Goal: Information Seeking & Learning: Learn about a topic

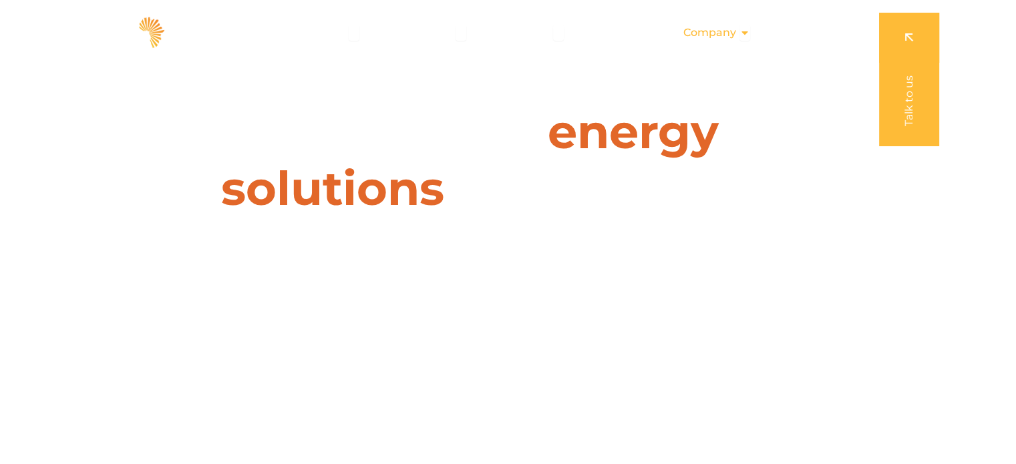
click at [711, 29] on span "Company" at bounding box center [709, 33] width 53 height 16
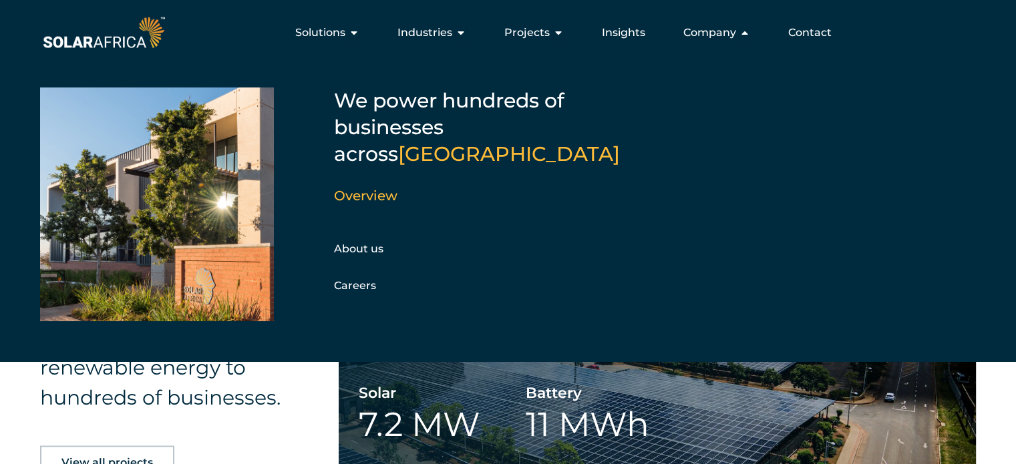
scroll to position [2137, 0]
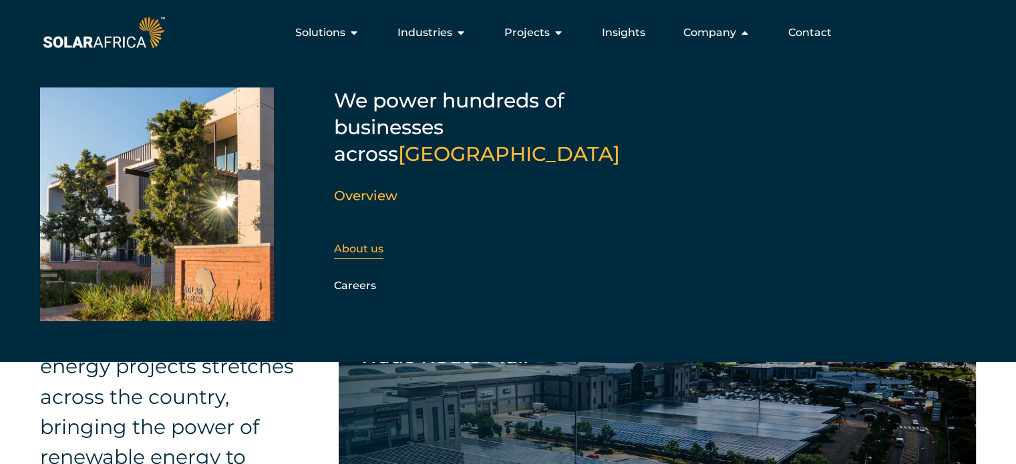
click at [365, 242] on link "About us" at bounding box center [358, 248] width 49 height 13
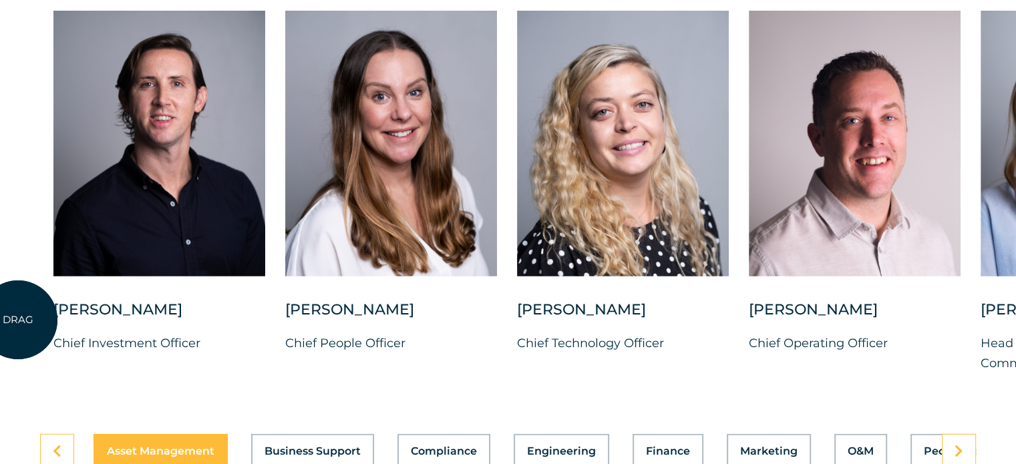
scroll to position [3473, 0]
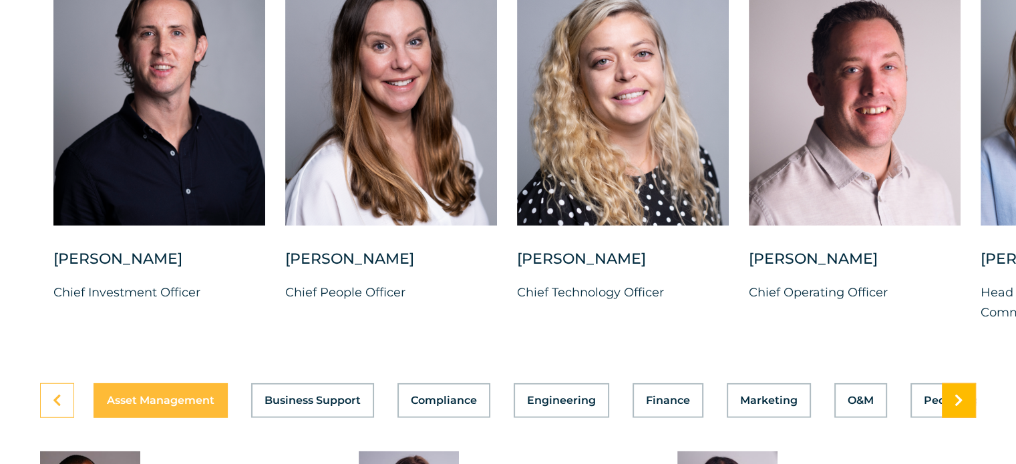
click at [961, 394] on icon at bounding box center [958, 400] width 9 height 13
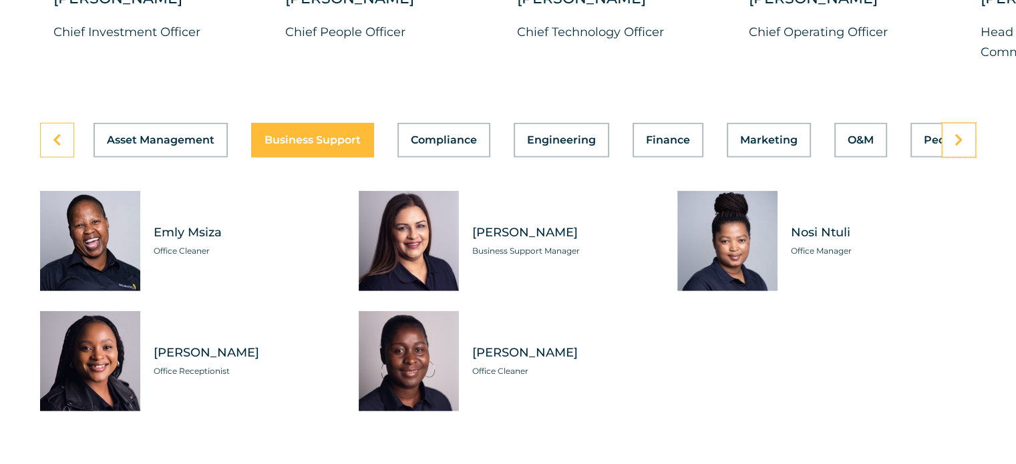
scroll to position [3740, 0]
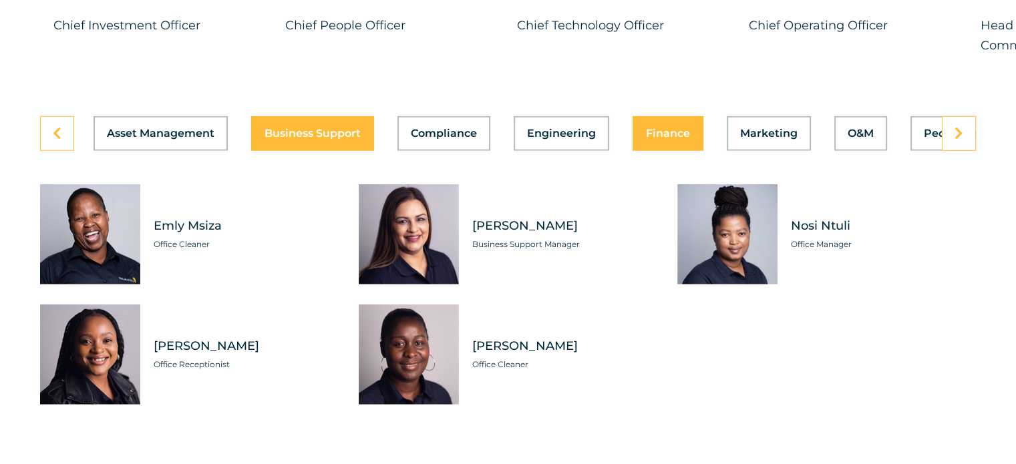
click at [651, 128] on span "Finance" at bounding box center [668, 133] width 44 height 11
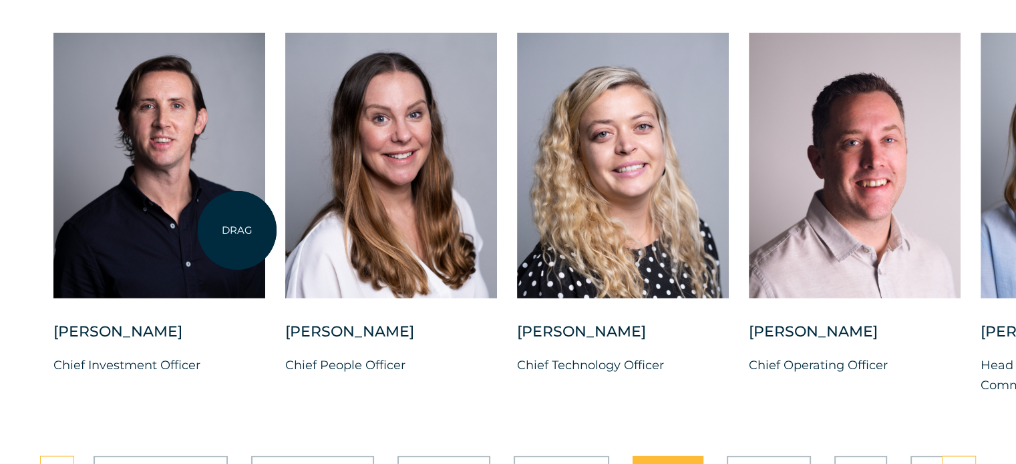
scroll to position [3406, 0]
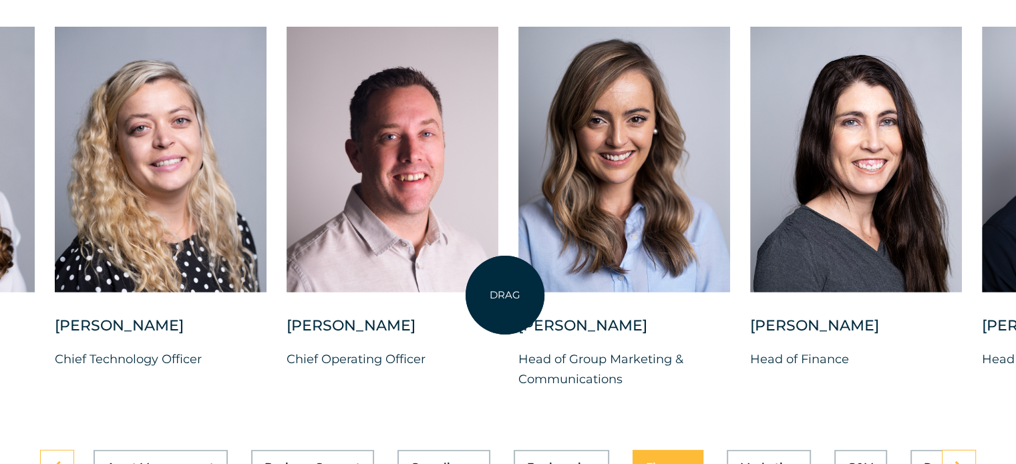
drag, startPoint x: 967, startPoint y: 321, endPoint x: 486, endPoint y: 303, distance: 481.2
click at [498, 298] on div "[PERSON_NAME] Chief Investment Officer [PERSON_NAME] Chief People Officer [PERS…" at bounding box center [518, 219] width 1961 height 384
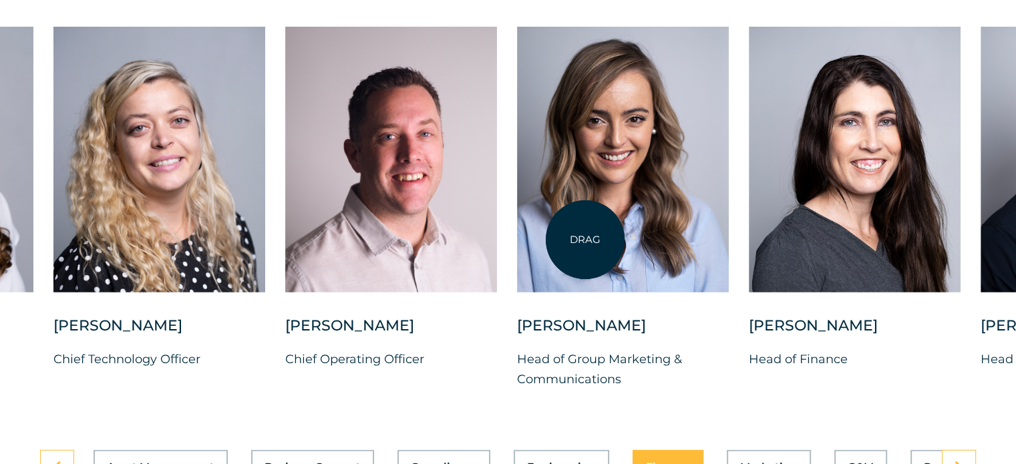
drag, startPoint x: 819, startPoint y: 240, endPoint x: 585, endPoint y: 240, distance: 233.8
click at [585, 240] on div "[PERSON_NAME] Chief Investment Officer [PERSON_NAME] Chief People Officer [PERS…" at bounding box center [516, 219] width 1961 height 384
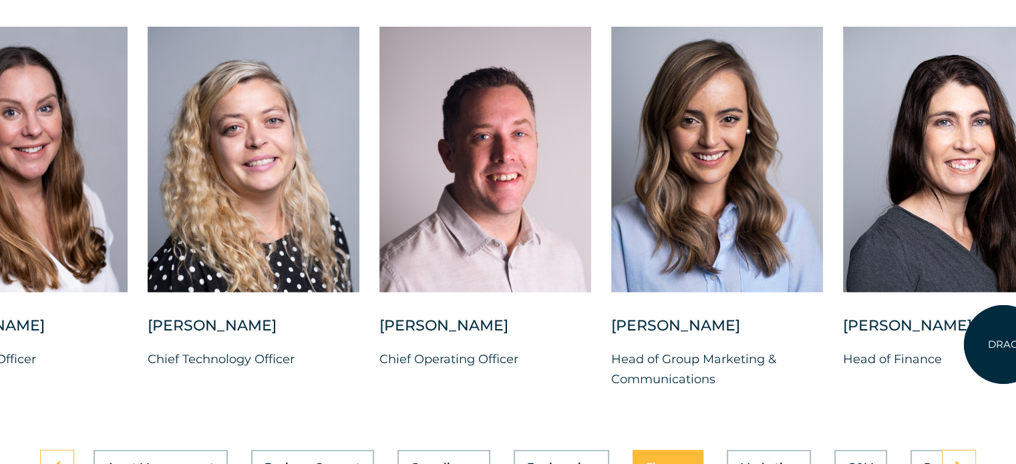
drag, startPoint x: 909, startPoint y: 341, endPoint x: 1003, endPoint y: 345, distance: 94.2
click at [1003, 349] on p "Head of Finance" at bounding box center [949, 359] width 212 height 20
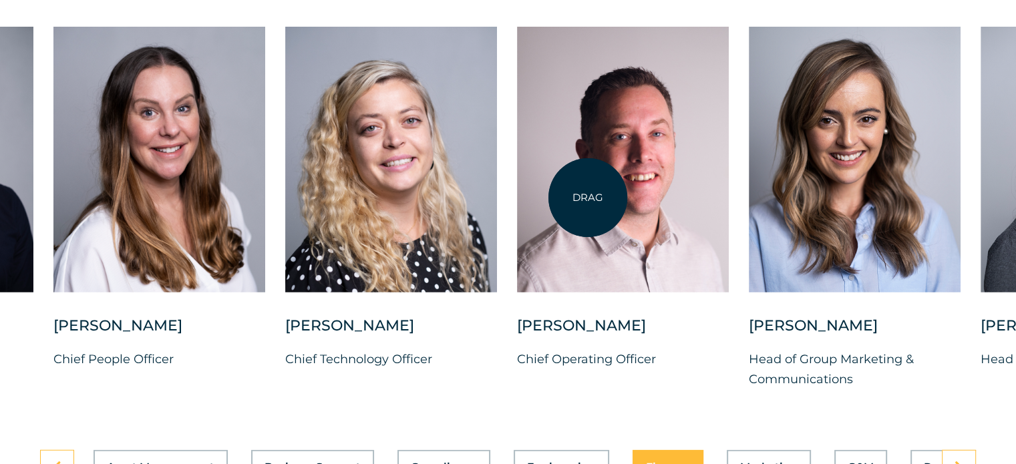
click at [588, 198] on div at bounding box center [623, 160] width 212 height 266
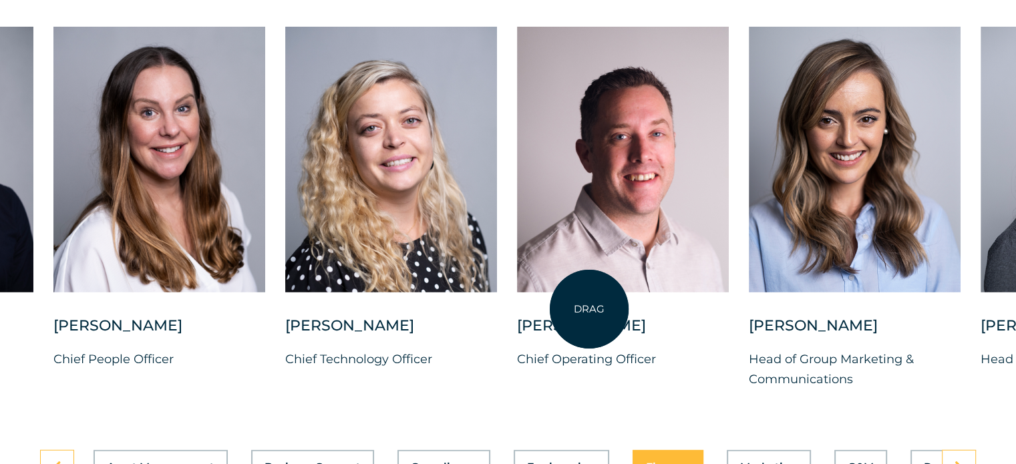
click at [589, 316] on div "[PERSON_NAME]" at bounding box center [623, 332] width 212 height 33
